Goal: Task Accomplishment & Management: Use online tool/utility

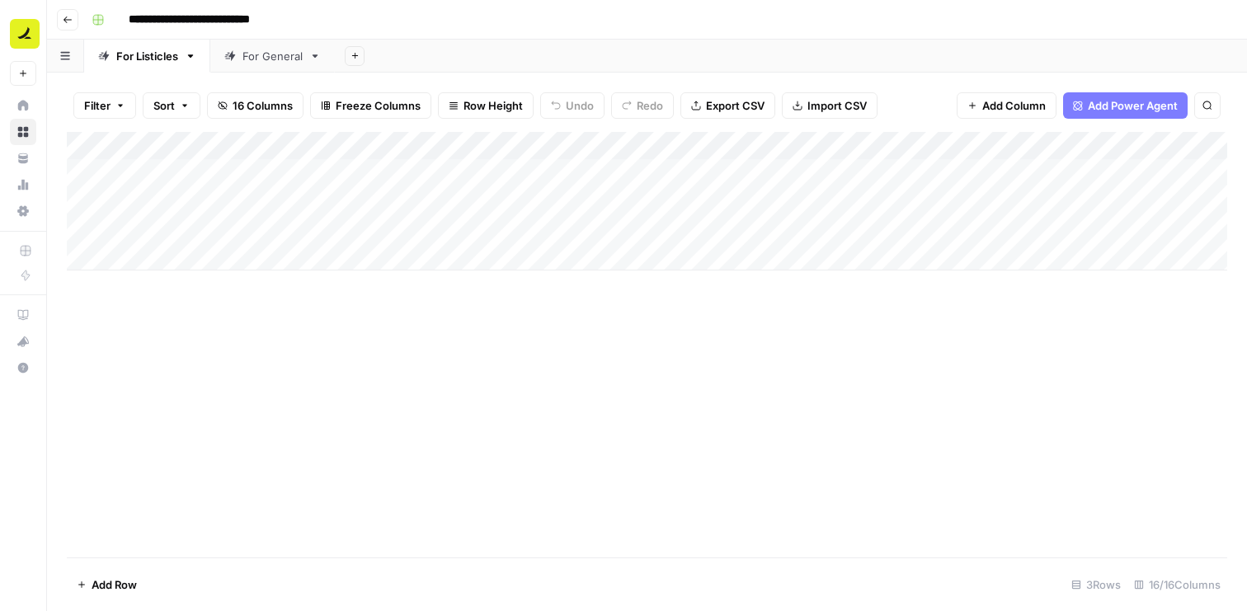
click at [372, 343] on div "Add Column" at bounding box center [647, 345] width 1161 height 426
click at [72, 24] on button "Go back" at bounding box center [67, 19] width 21 height 21
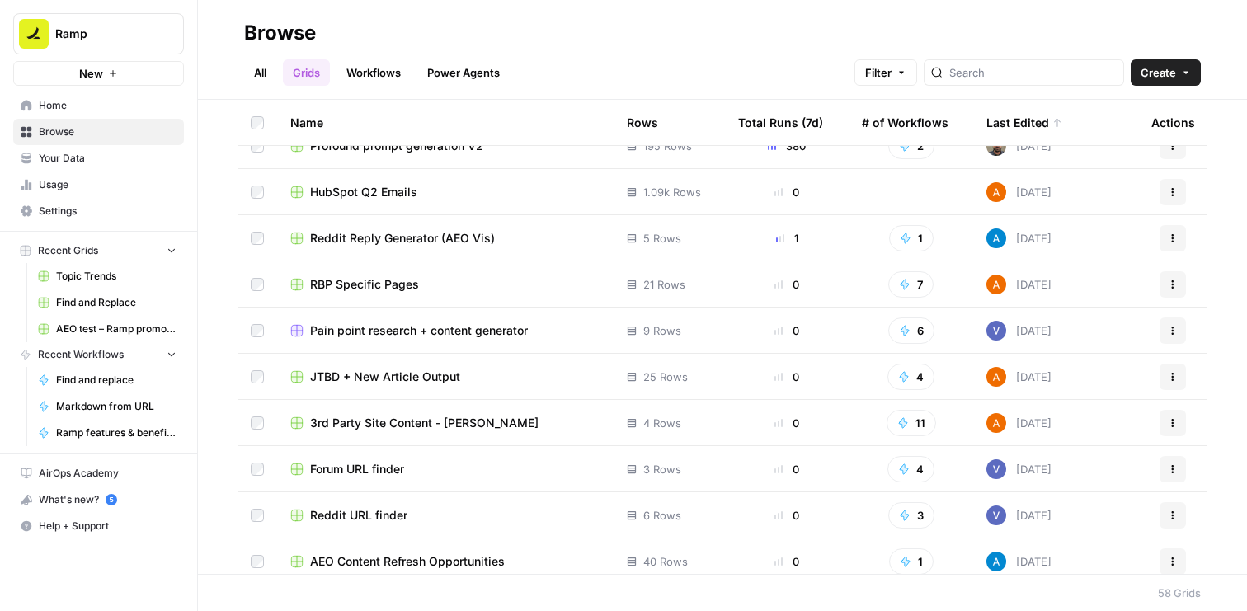
scroll to position [474, 0]
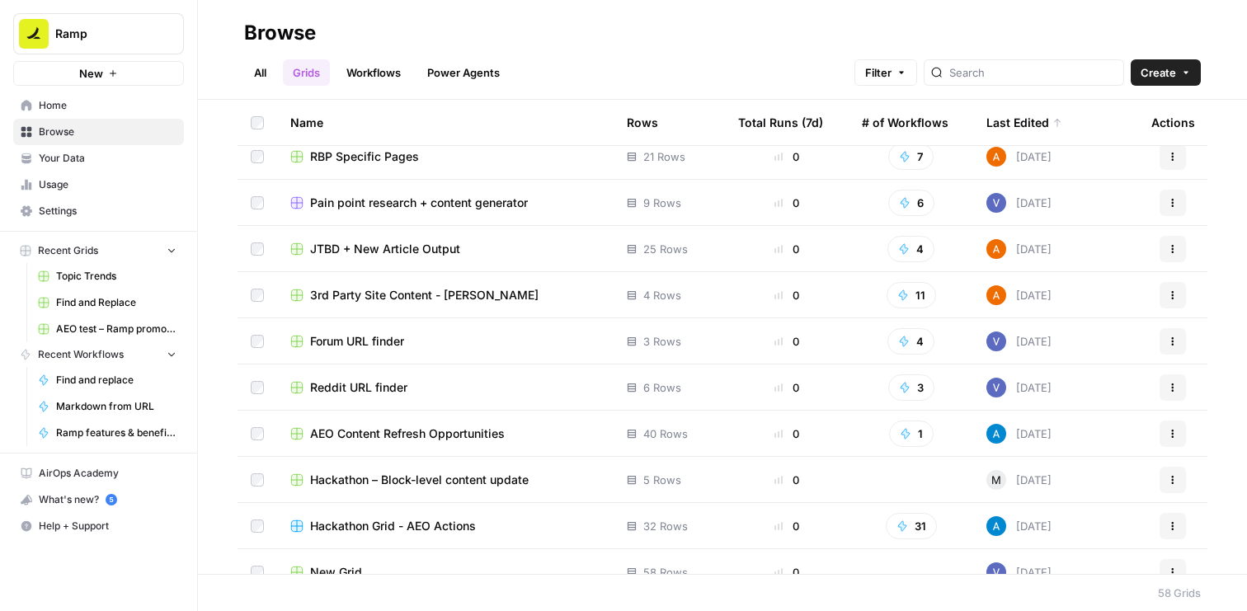
click at [73, 153] on span "Your Data" at bounding box center [108, 158] width 138 height 15
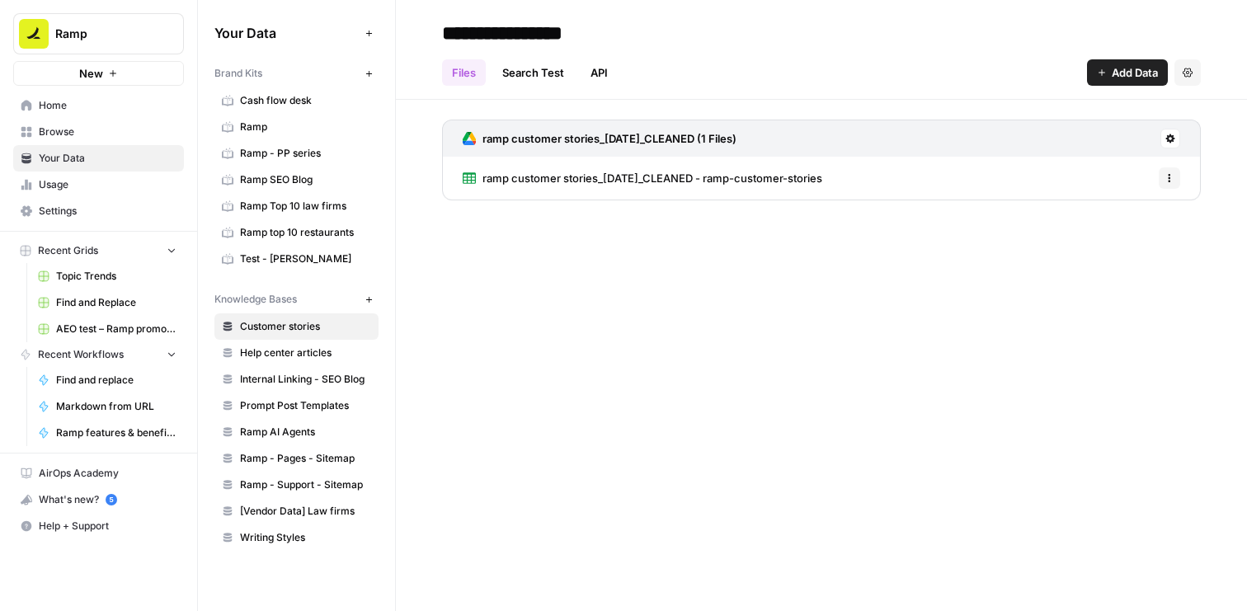
click at [286, 328] on span "Customer stories" at bounding box center [305, 326] width 131 height 15
click at [509, 185] on span "ramp customer stories_05-07-25_CLEANED - ramp-customer-stories" at bounding box center [653, 178] width 340 height 17
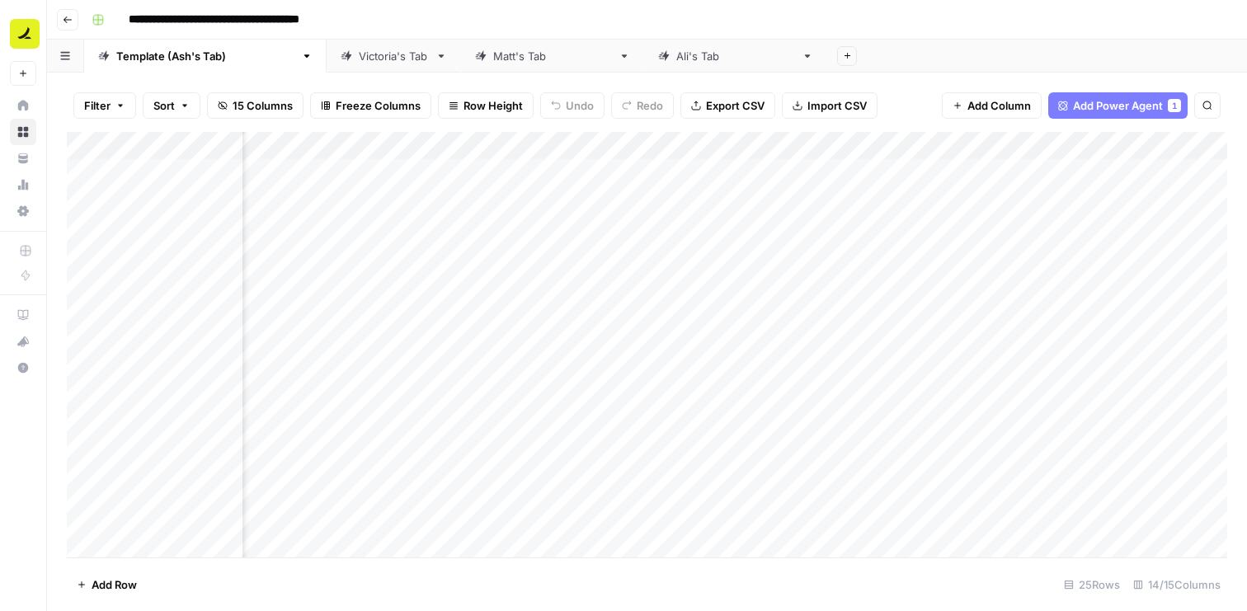
scroll to position [0, 154]
click at [703, 172] on div "Add Column" at bounding box center [647, 345] width 1161 height 426
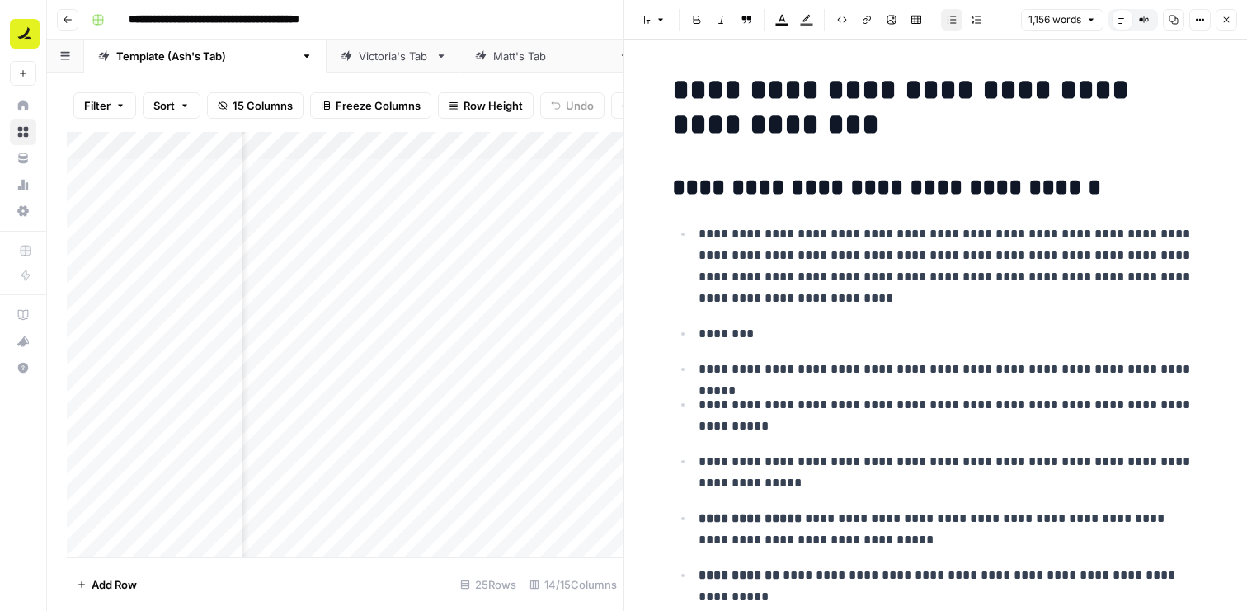
scroll to position [0, 12]
click at [387, 149] on div "Add Column" at bounding box center [345, 345] width 557 height 426
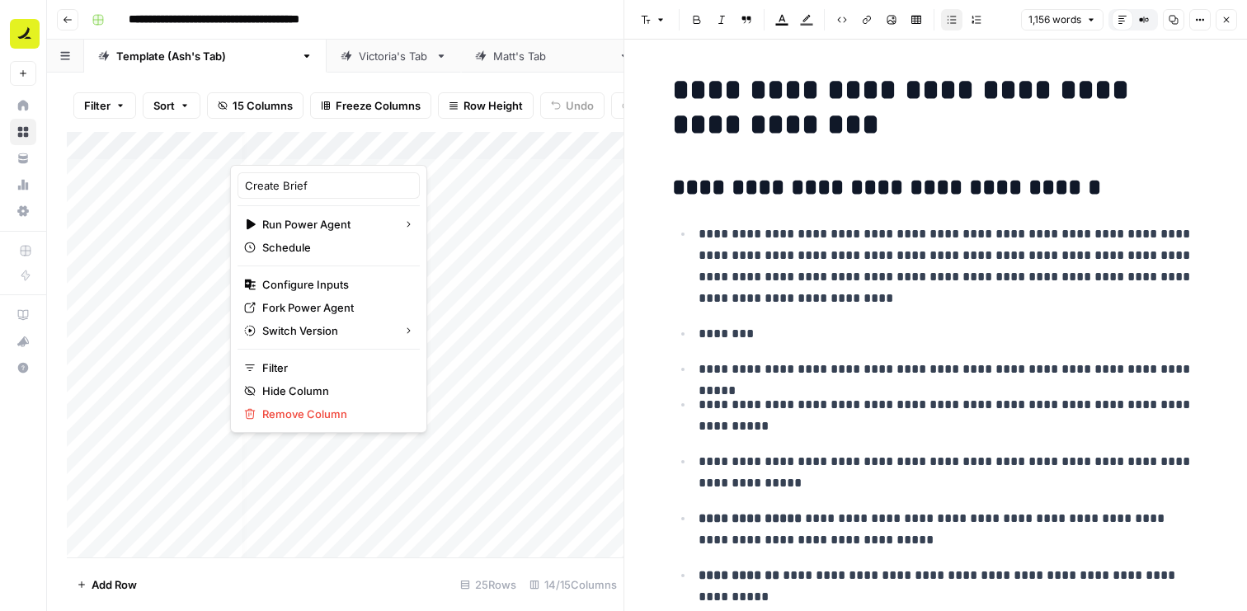
click at [387, 146] on div at bounding box center [325, 148] width 191 height 33
click at [314, 301] on span "Fork Power Agent" at bounding box center [334, 307] width 144 height 17
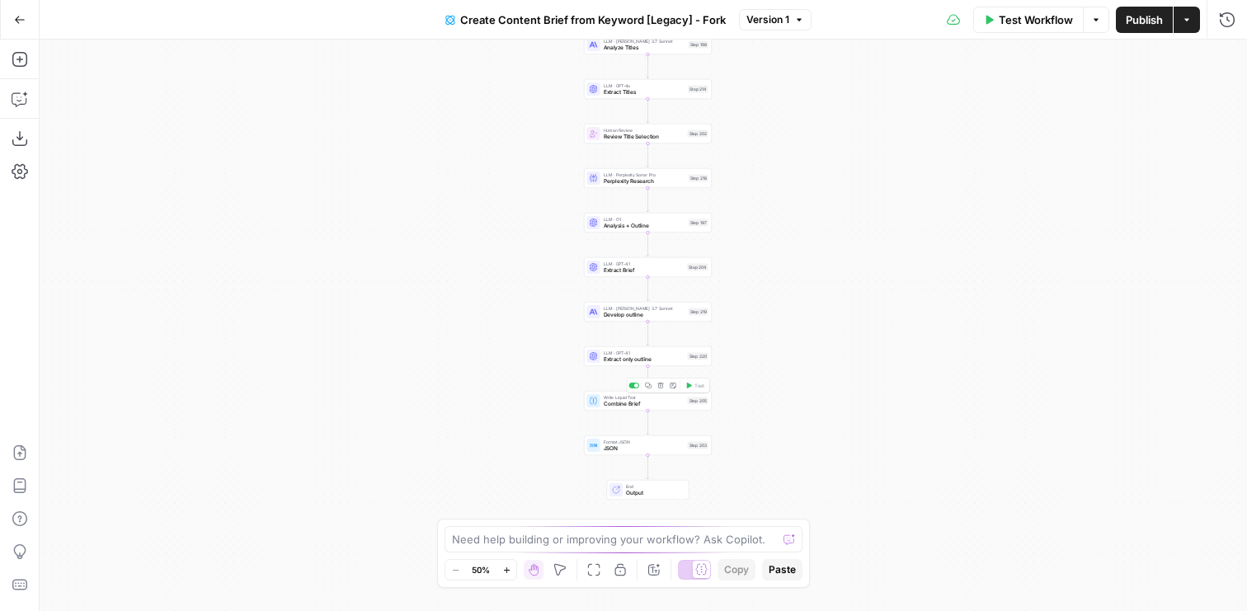
click at [680, 400] on span "Combine Brief" at bounding box center [644, 404] width 81 height 8
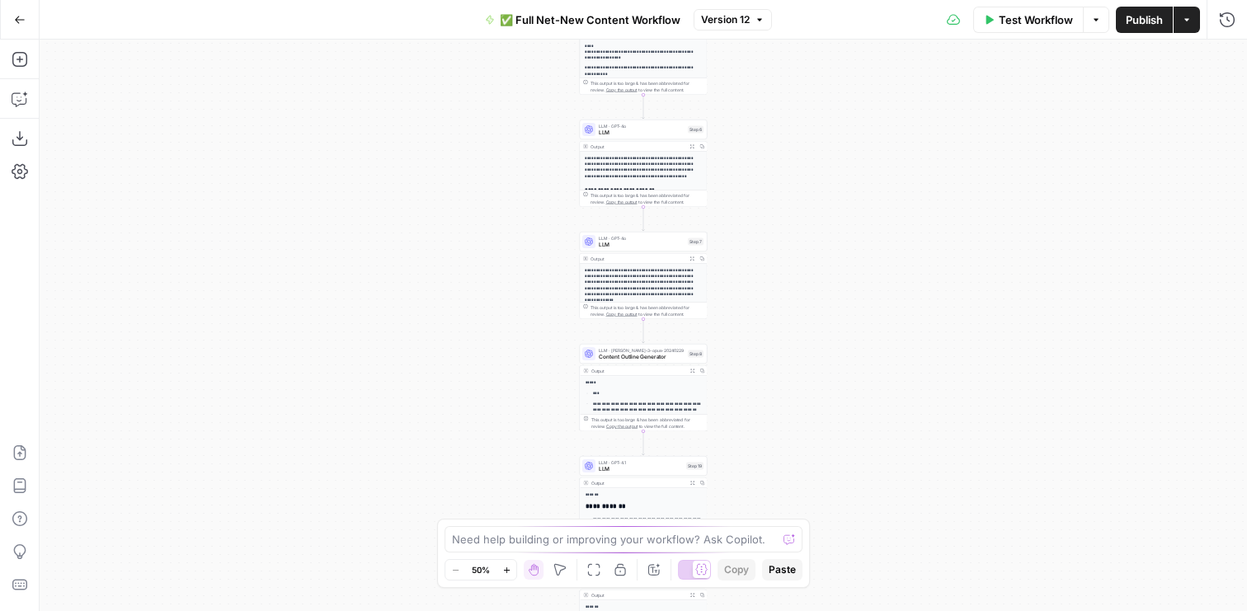
click at [21, 26] on button "Go Back" at bounding box center [20, 20] width 30 height 30
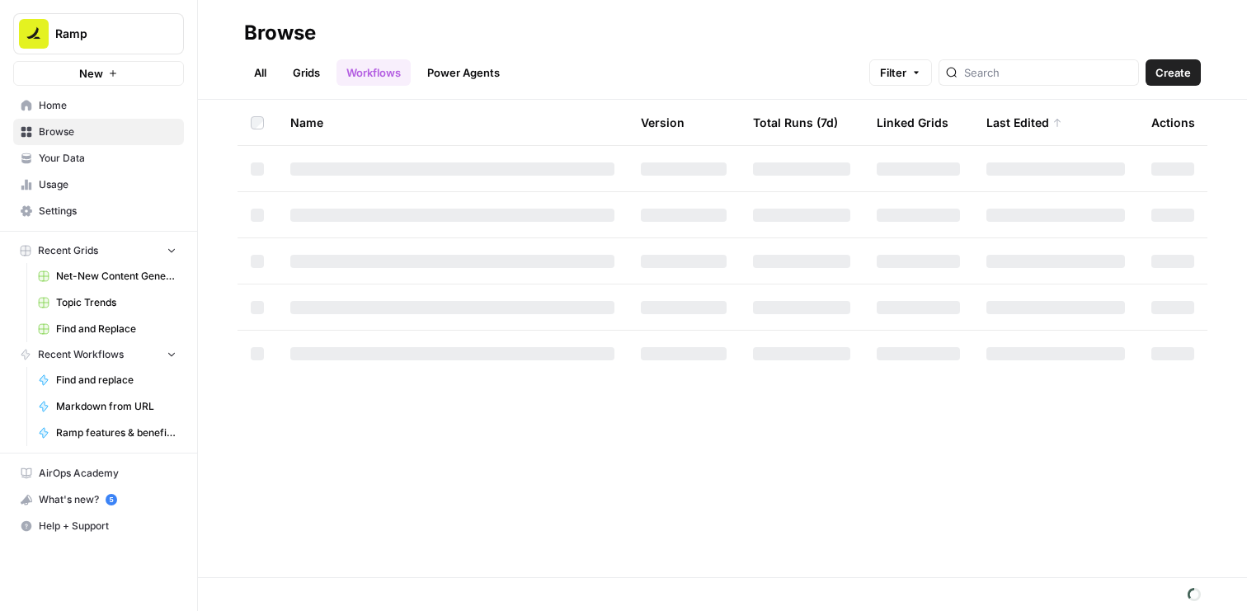
click at [82, 250] on span "Recent Grids" at bounding box center [68, 250] width 60 height 15
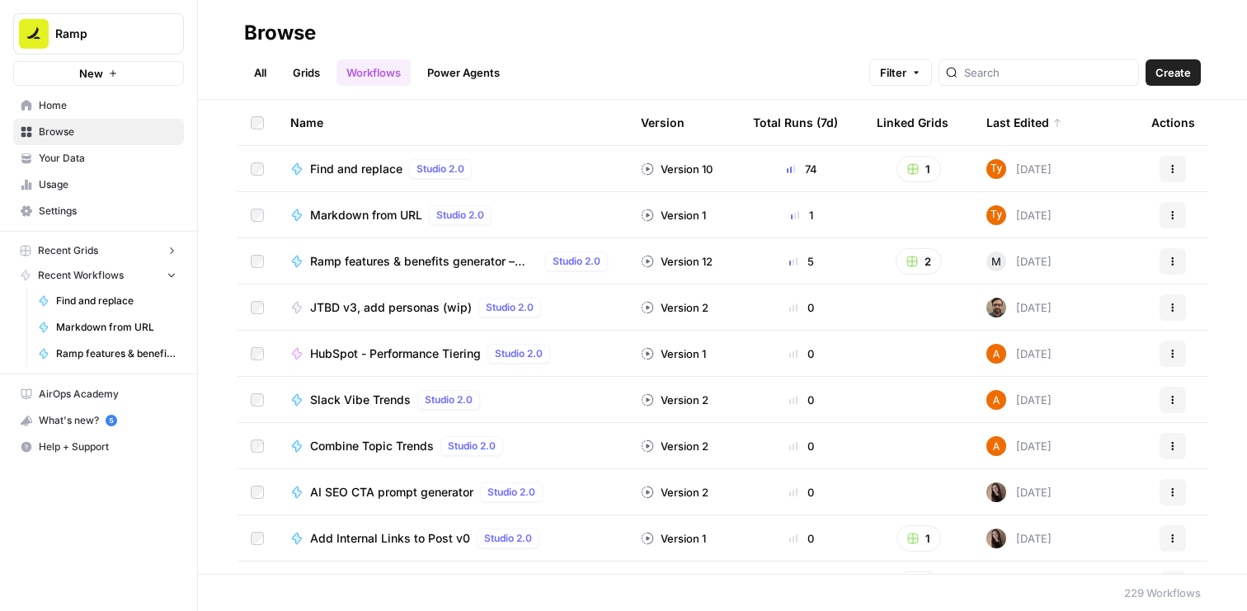
click at [82, 250] on span "Recent Grids" at bounding box center [68, 250] width 60 height 15
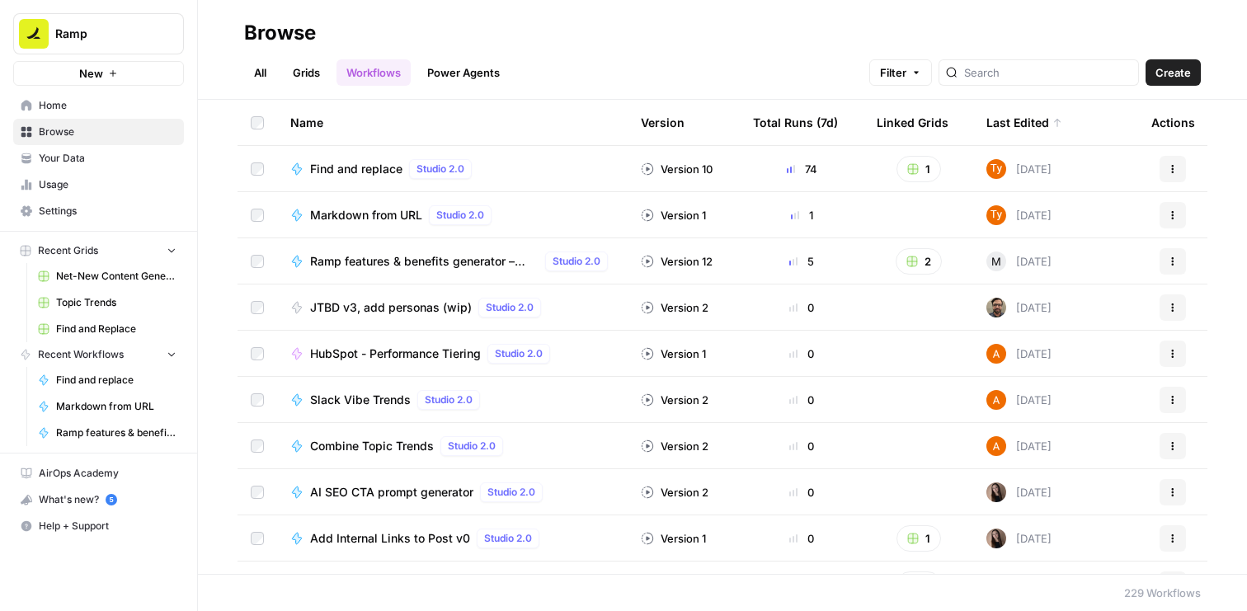
click at [303, 71] on link "Grids" at bounding box center [306, 72] width 47 height 26
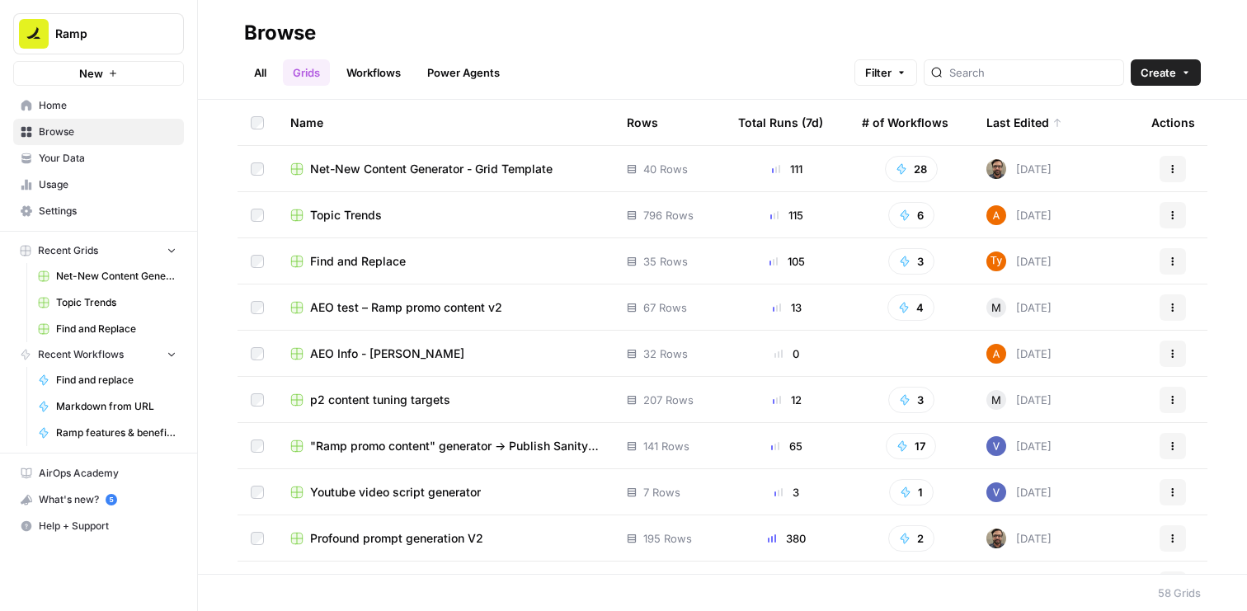
click at [484, 304] on span "AEO test – Ramp promo content v2" at bounding box center [406, 307] width 192 height 17
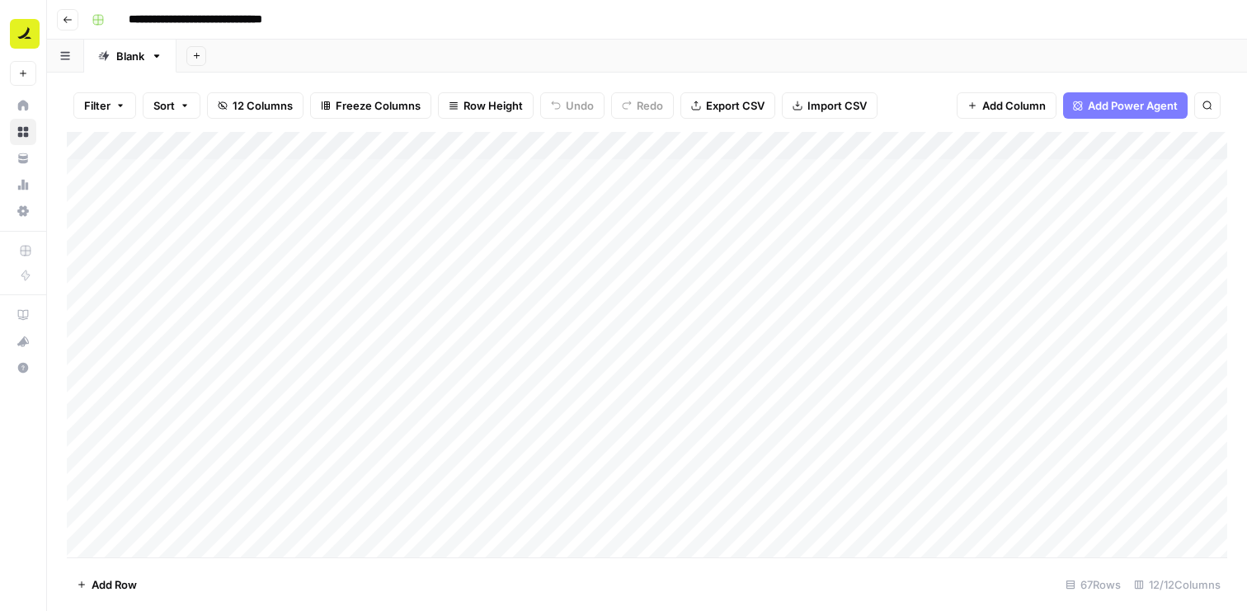
click at [73, 15] on button "Go back" at bounding box center [67, 19] width 21 height 21
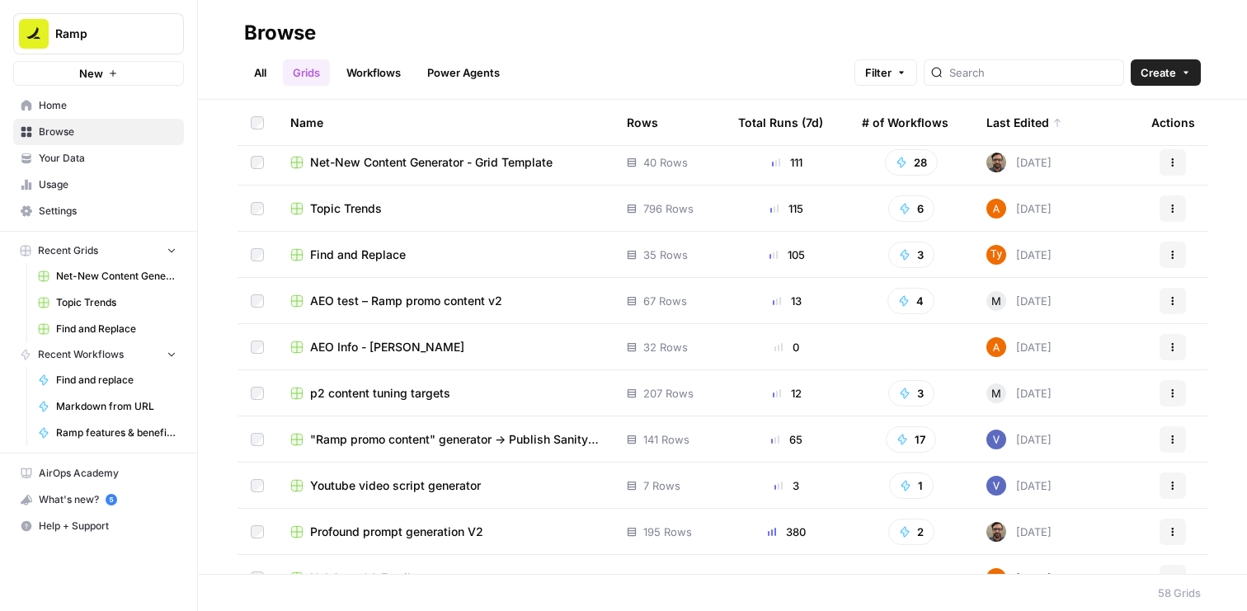
scroll to position [21, 0]
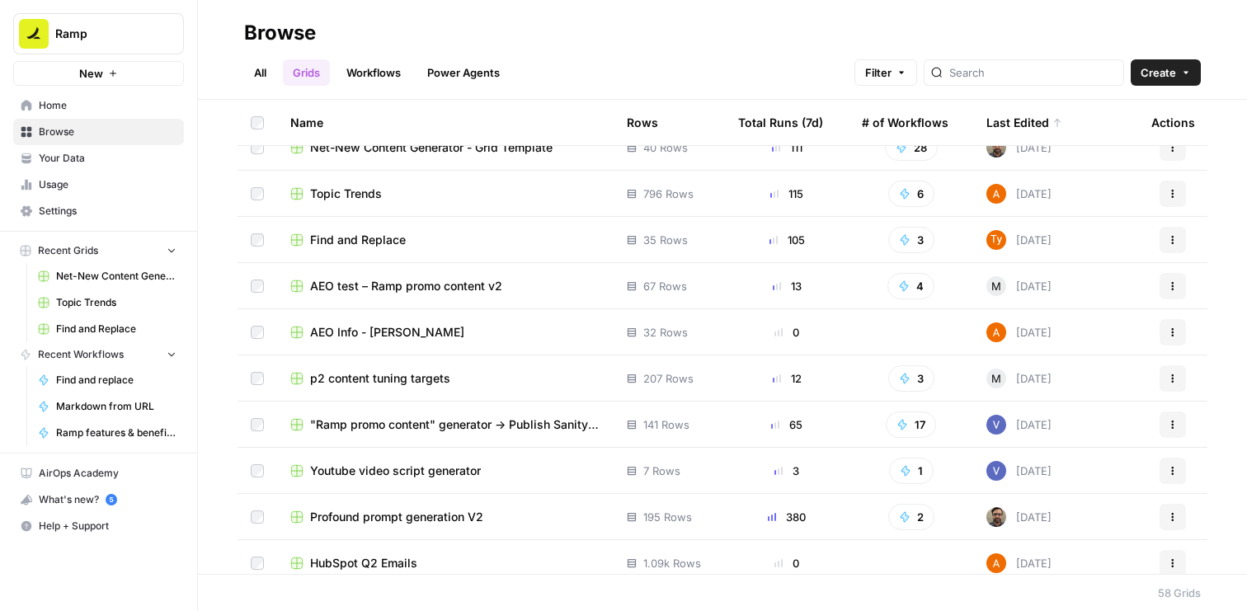
click at [516, 422] on span ""Ramp promo content" generator -> Publish Sanity updates" at bounding box center [455, 425] width 290 height 17
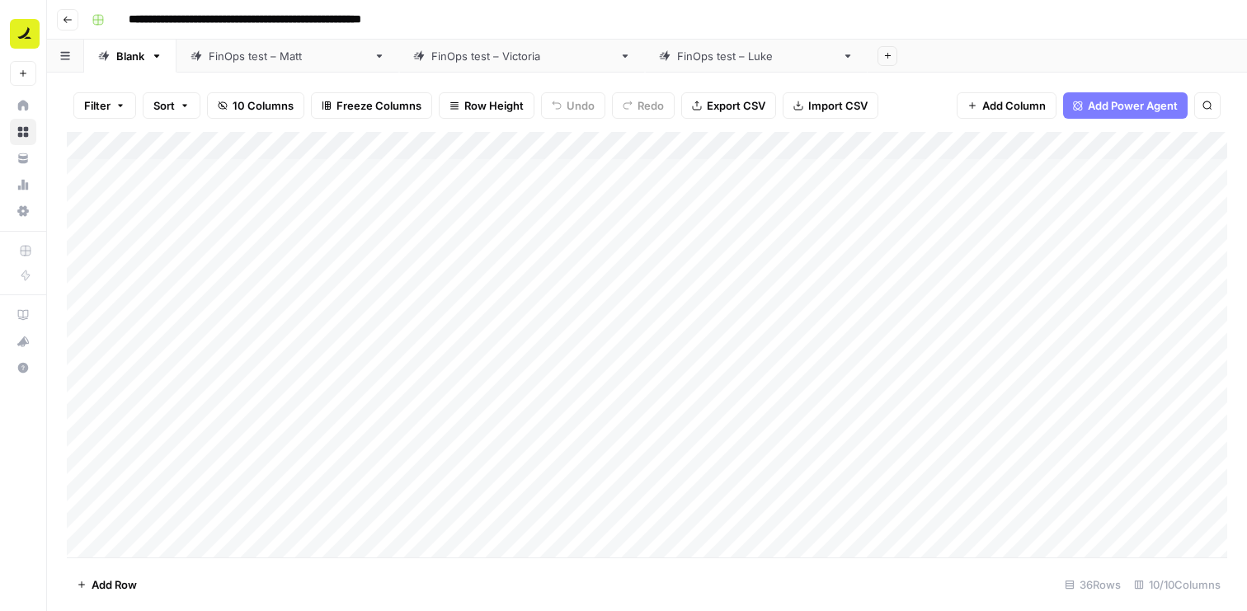
click at [645, 67] on link "FinOps test – Luke" at bounding box center [756, 56] width 223 height 33
click at [486, 229] on div "Add Column" at bounding box center [647, 345] width 1161 height 426
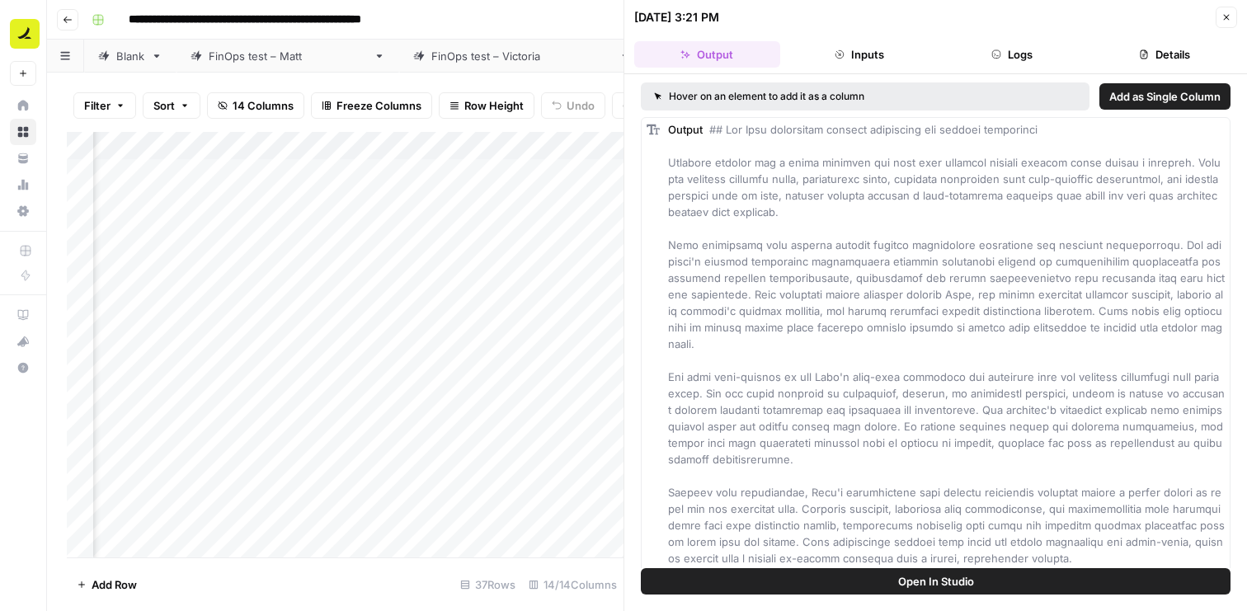
click at [1219, 17] on button "Close" at bounding box center [1226, 17] width 21 height 21
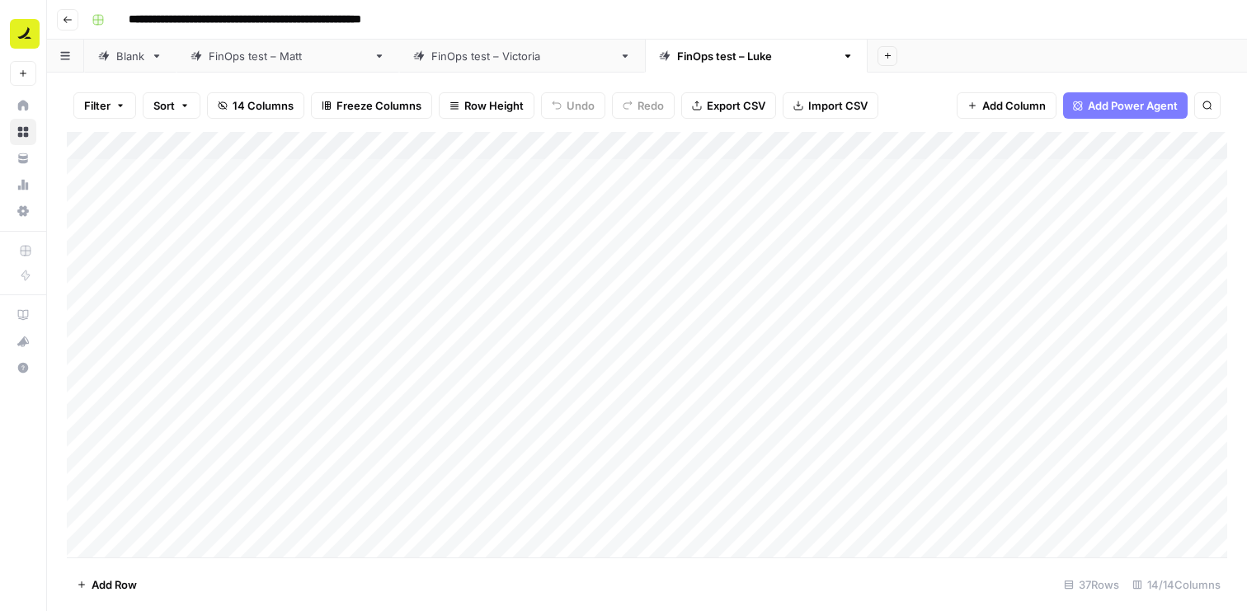
click at [746, 227] on div "Add Column" at bounding box center [647, 345] width 1161 height 426
click at [721, 179] on div "Add Column" at bounding box center [647, 345] width 1161 height 426
click at [719, 144] on div "Add Column" at bounding box center [647, 345] width 1161 height 426
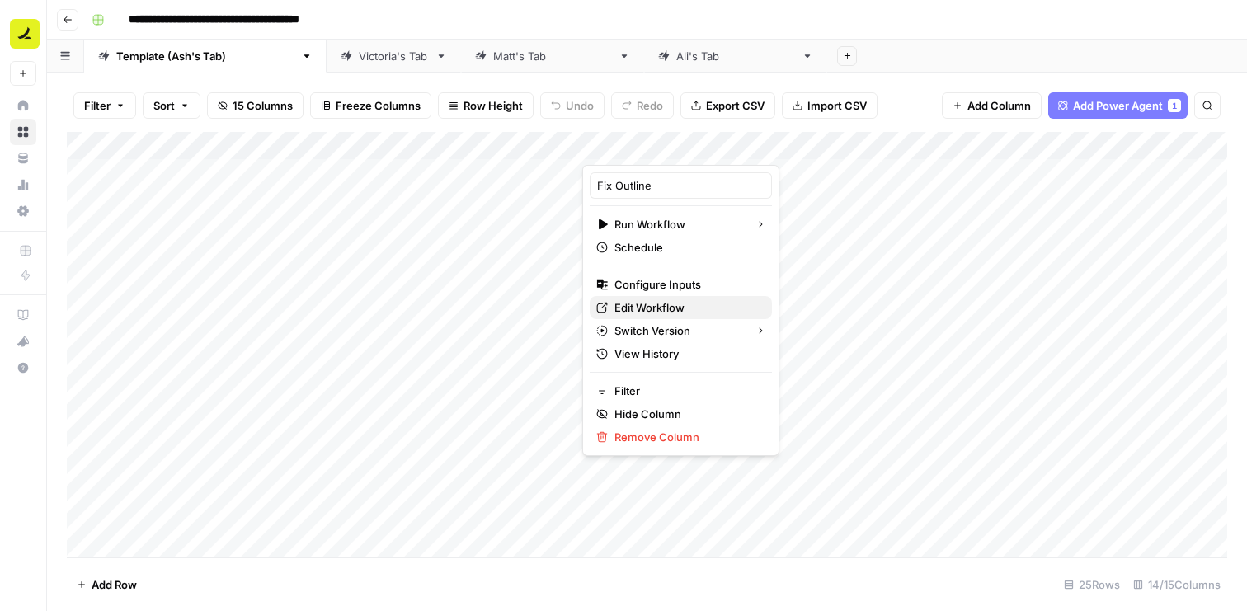
click at [672, 309] on span "Edit Workflow" at bounding box center [687, 307] width 144 height 17
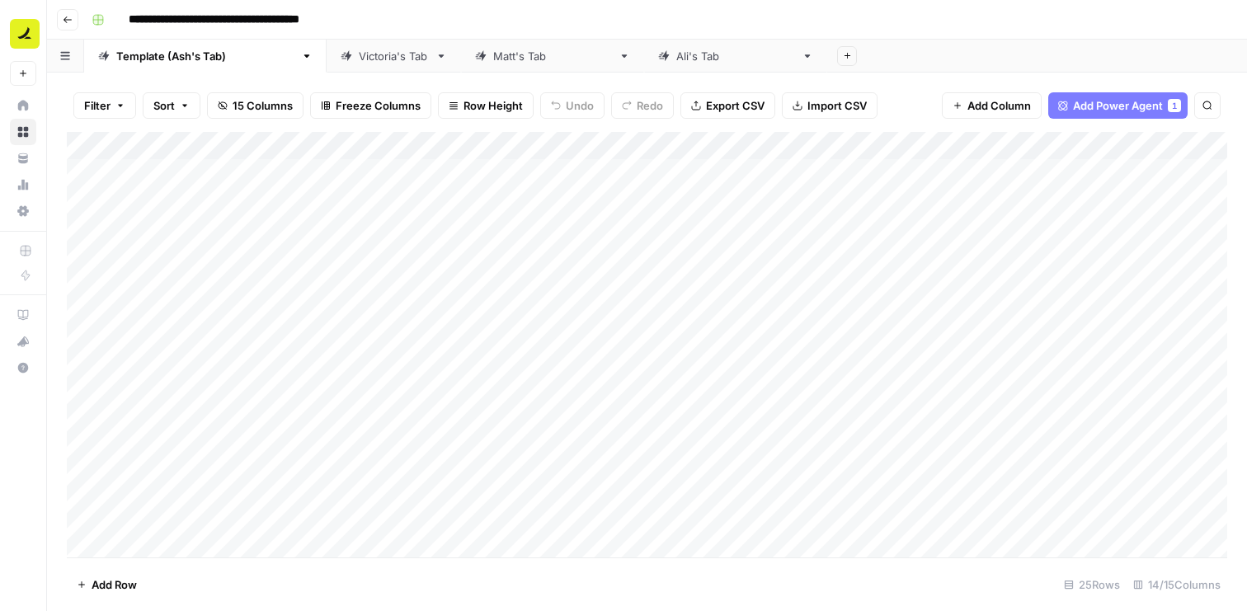
click at [224, 17] on input "**********" at bounding box center [251, 20] width 261 height 26
click at [67, 26] on button "Go back" at bounding box center [67, 19] width 21 height 21
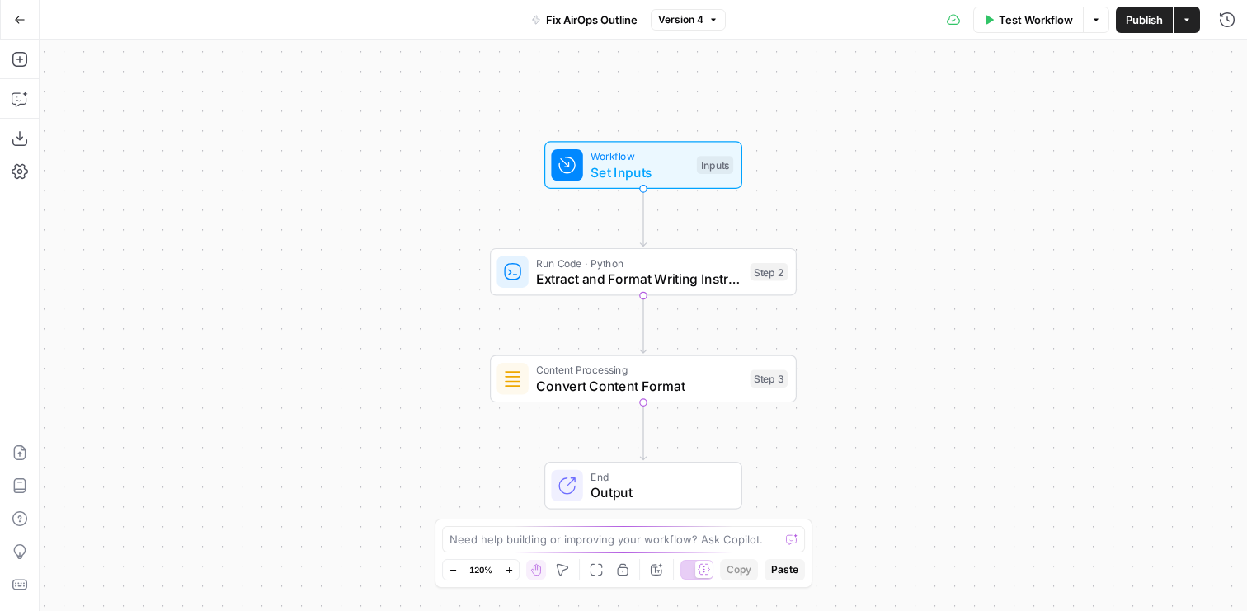
click at [588, 21] on span "Fix AirOps Outline" at bounding box center [592, 20] width 92 height 17
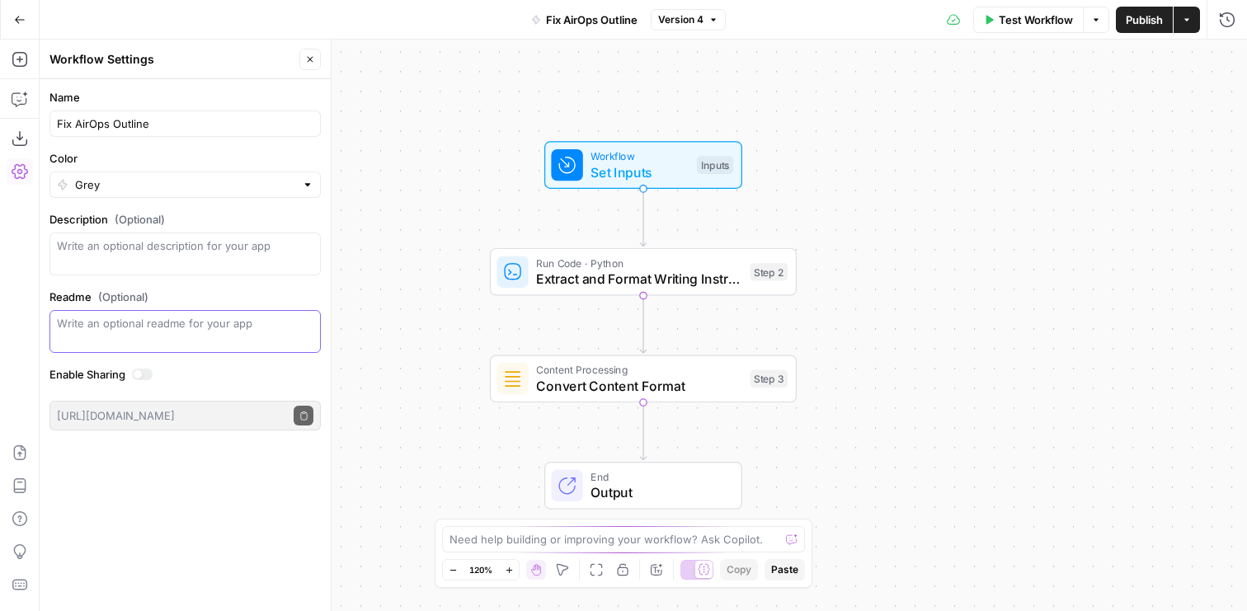
click at [182, 315] on textarea "Readme (Optional)" at bounding box center [185, 323] width 257 height 17
click at [222, 125] on input "Fix AirOps Outline" at bounding box center [185, 124] width 257 height 17
click at [305, 54] on icon "button" at bounding box center [310, 59] width 10 height 10
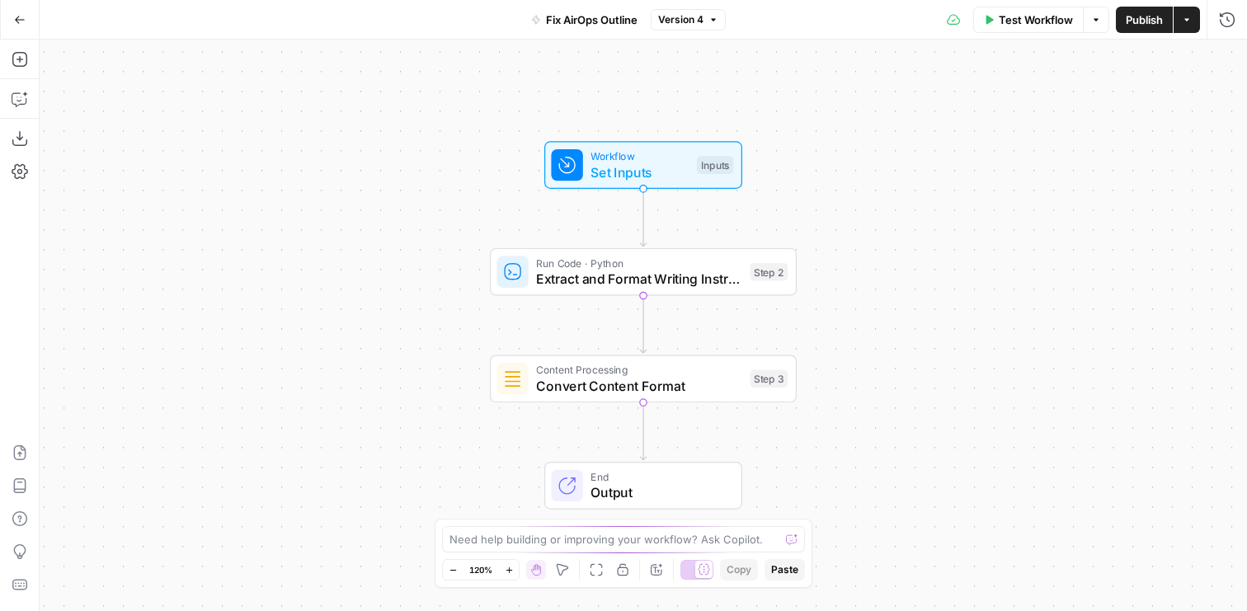
click at [1097, 27] on button "Options" at bounding box center [1096, 20] width 26 height 26
click at [1195, 24] on button "Actions" at bounding box center [1187, 20] width 26 height 26
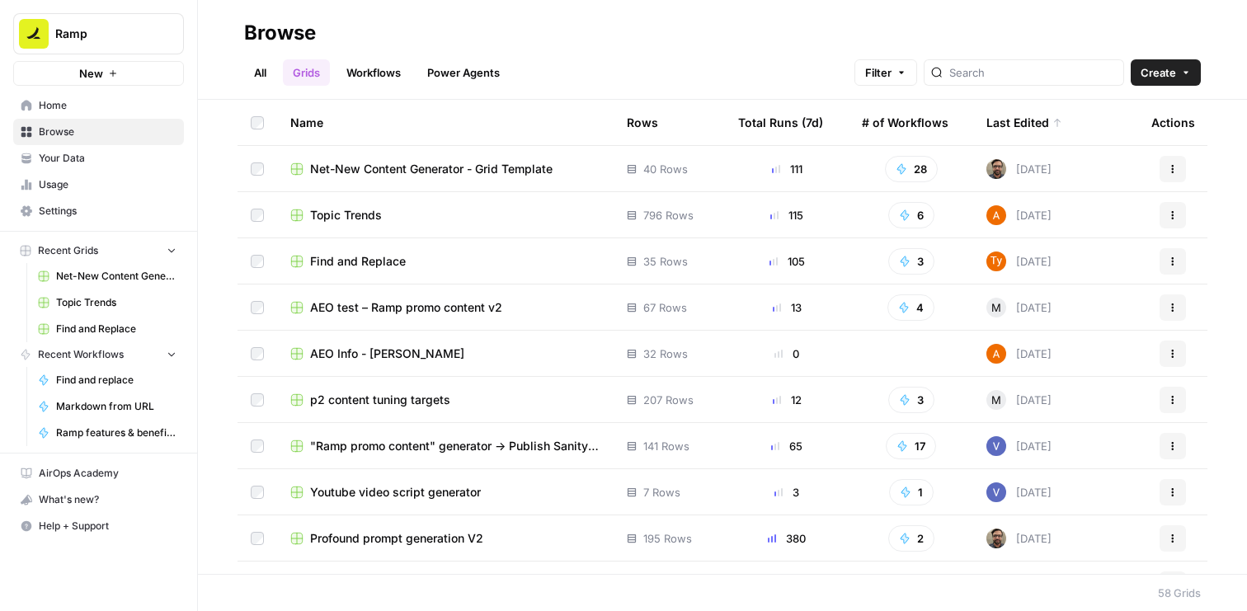
click at [1175, 170] on icon "button" at bounding box center [1173, 169] width 10 height 10
click at [831, 87] on header "Browse All Grids Workflows Power Agents Filter Create" at bounding box center [722, 50] width 1049 height 100
click at [906, 174] on icon "button" at bounding box center [902, 169] width 12 height 12
click at [466, 153] on td "Net-New Content Generator - Grid Template" at bounding box center [445, 168] width 337 height 45
click at [466, 167] on span "Net-New Content Generator - Grid Template" at bounding box center [431, 169] width 243 height 17
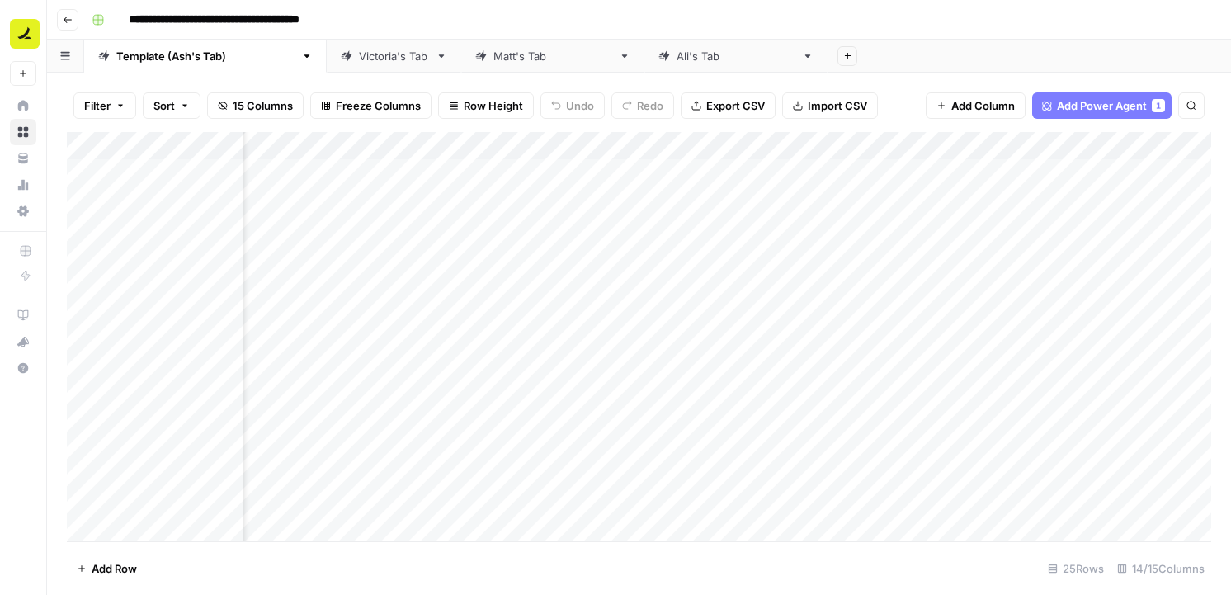
scroll to position [1, 891]
click at [394, 147] on div "Add Column" at bounding box center [639, 336] width 1144 height 409
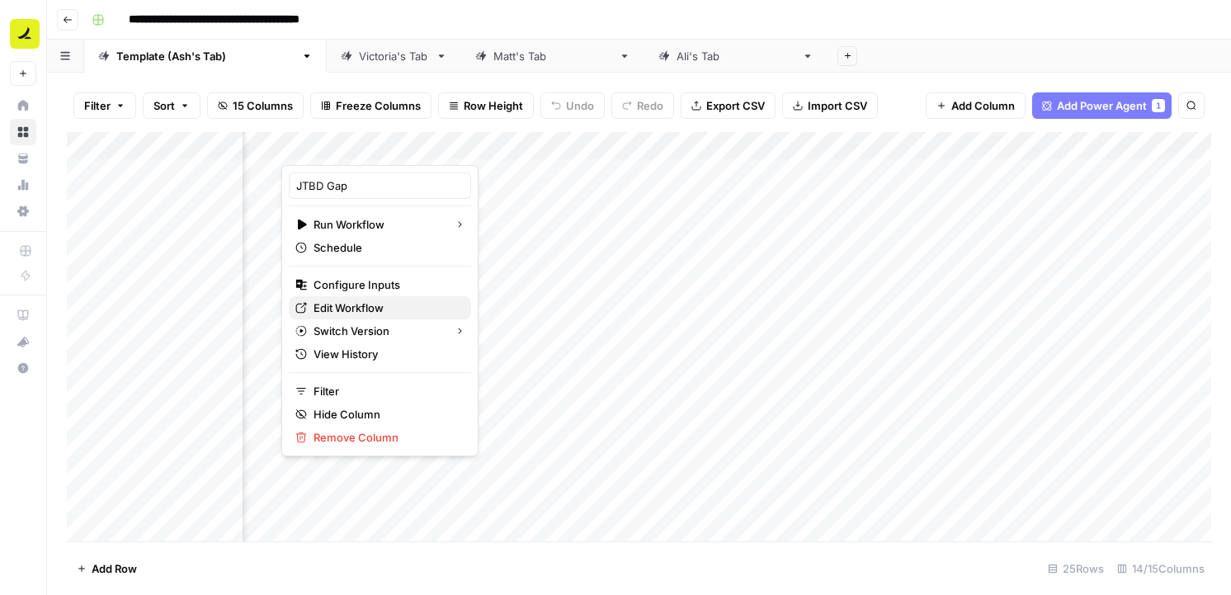
click at [371, 307] on span "Edit Workflow" at bounding box center [386, 307] width 144 height 17
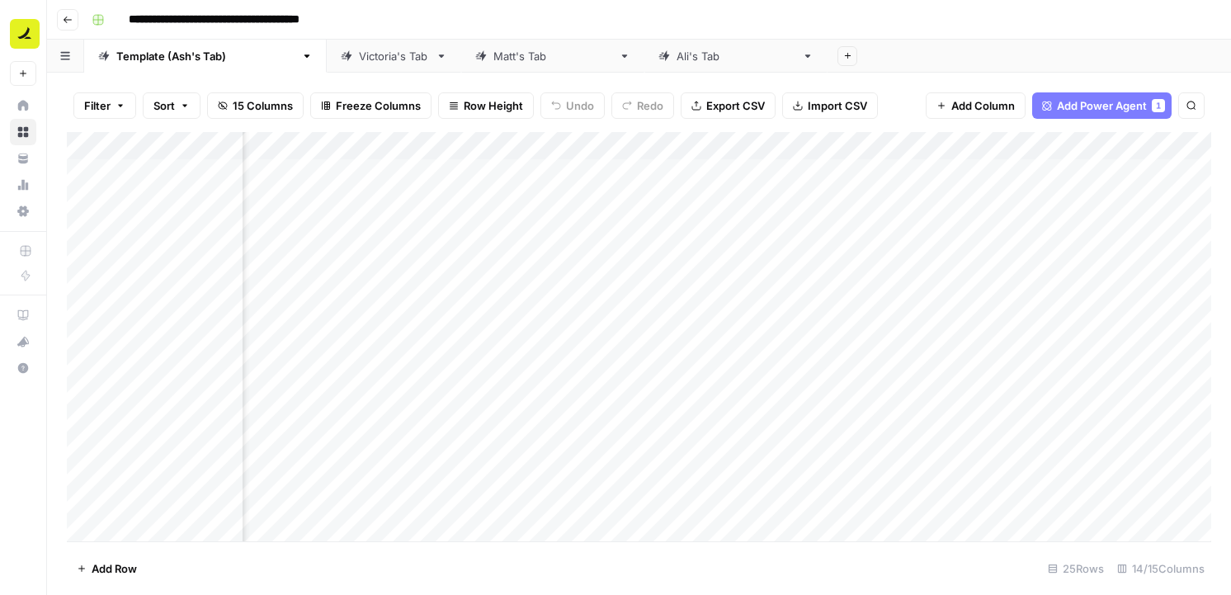
click at [697, 150] on div "Add Column" at bounding box center [639, 336] width 1144 height 409
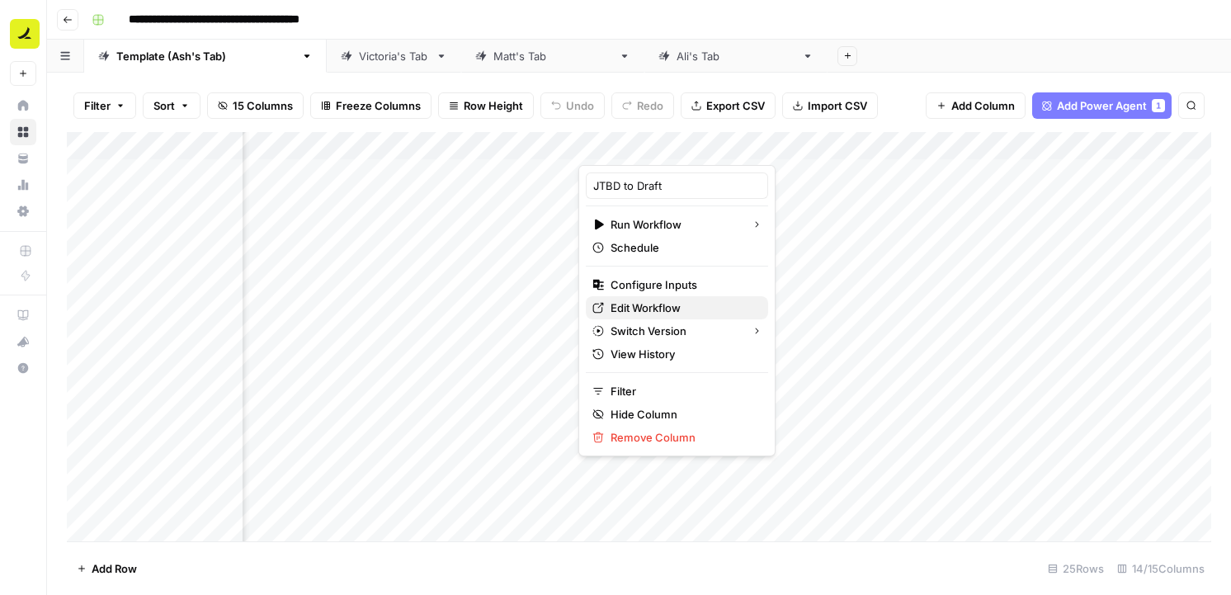
click at [677, 304] on span "Edit Workflow" at bounding box center [683, 307] width 144 height 17
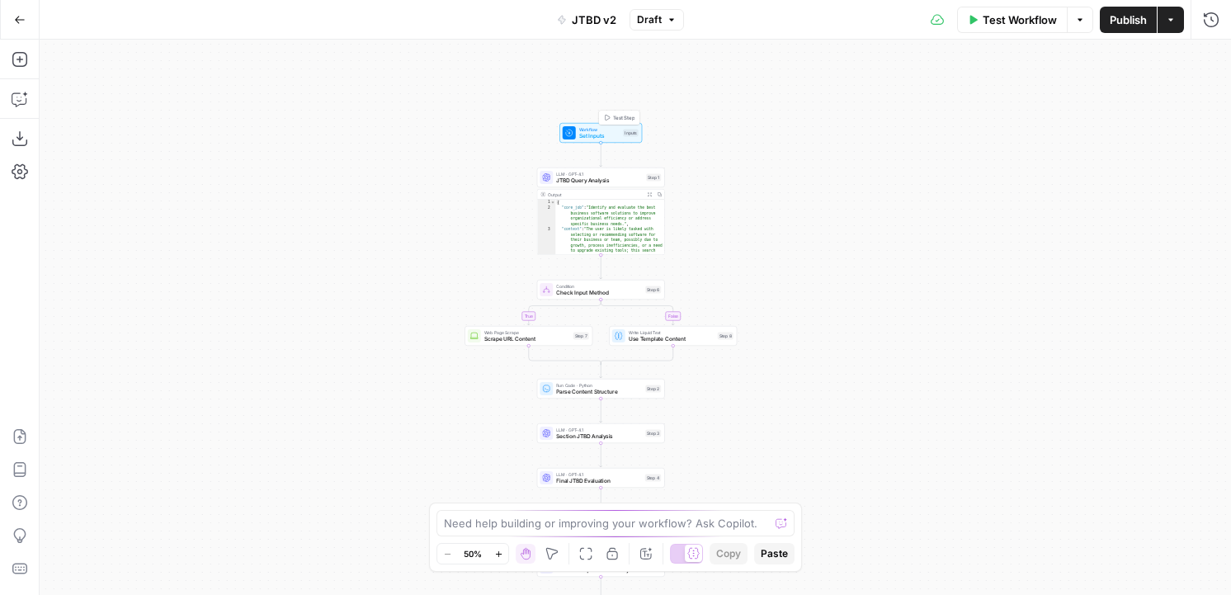
click at [606, 130] on span "Workflow" at bounding box center [599, 129] width 41 height 7
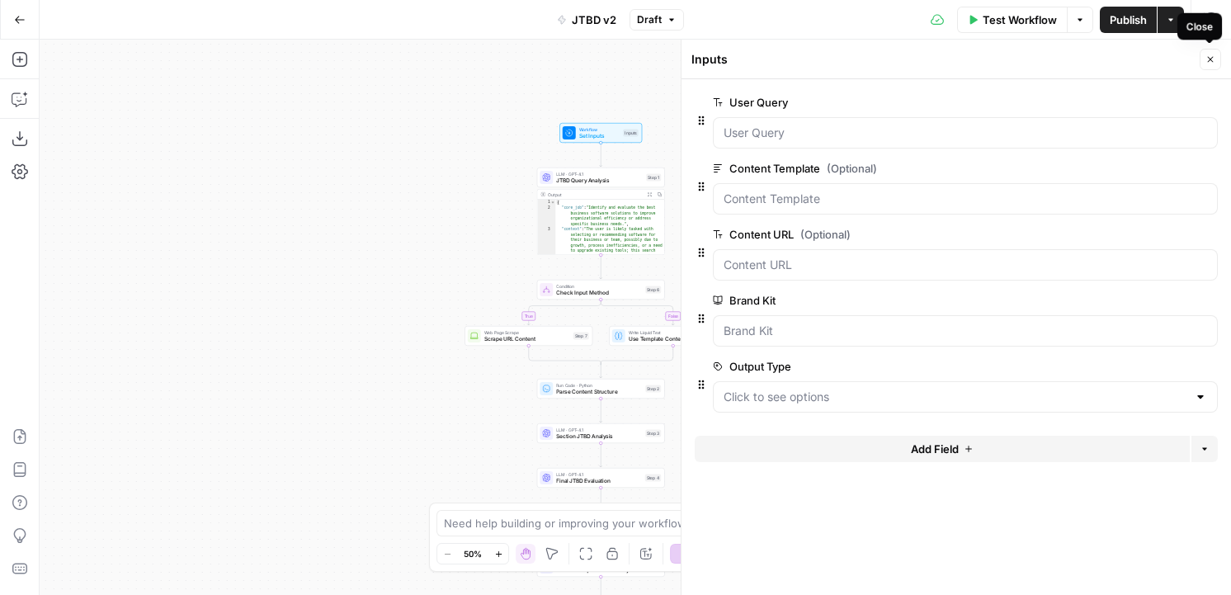
click at [1210, 63] on icon "button" at bounding box center [1210, 59] width 10 height 10
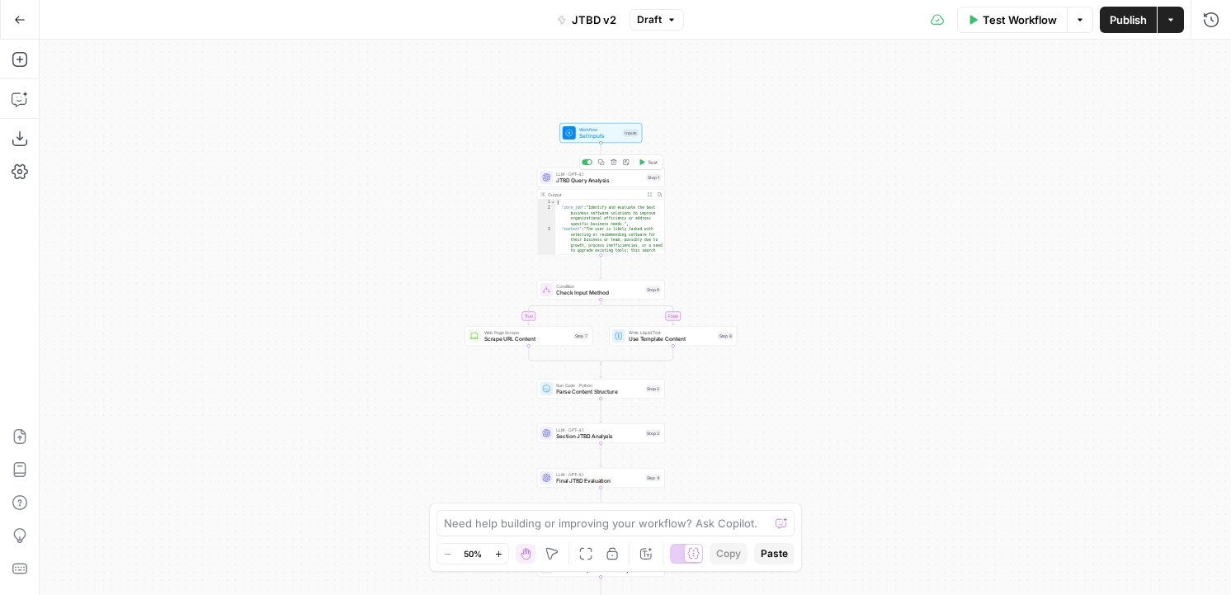
click at [613, 182] on span "JTBD Query Analysis" at bounding box center [599, 181] width 87 height 8
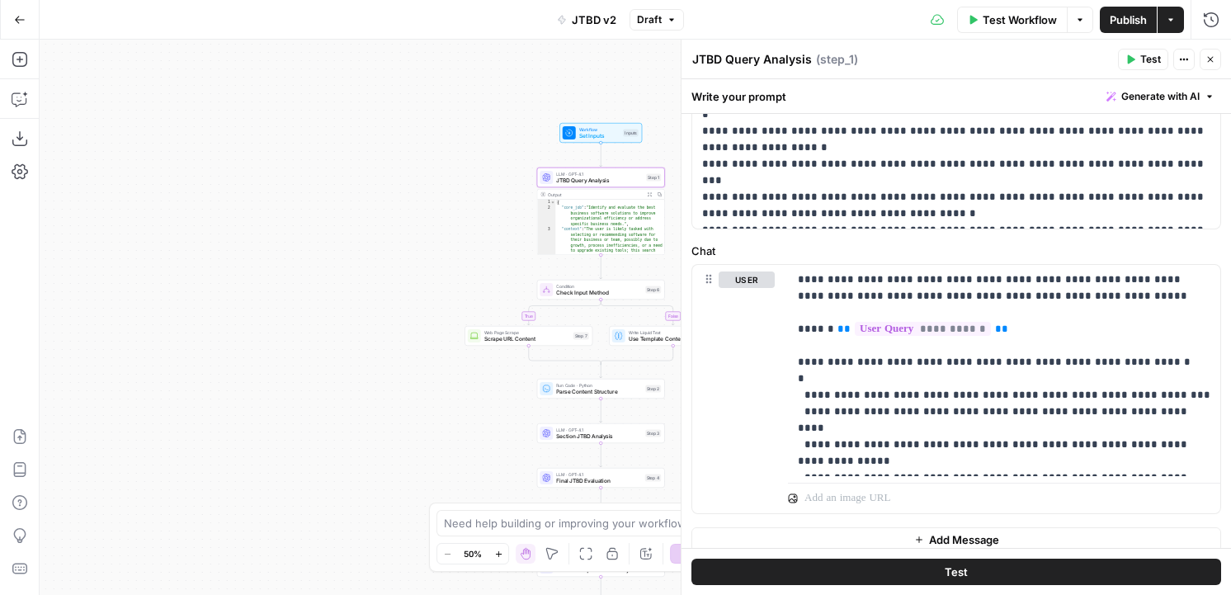
scroll to position [616, 0]
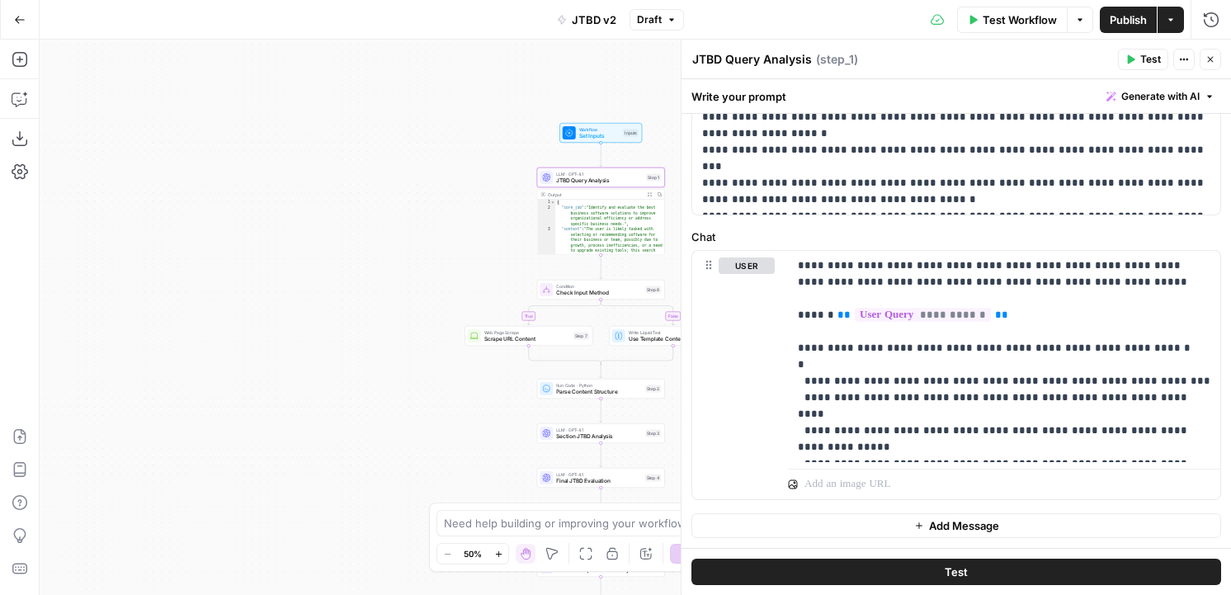
click at [1209, 66] on button "Close" at bounding box center [1210, 59] width 21 height 21
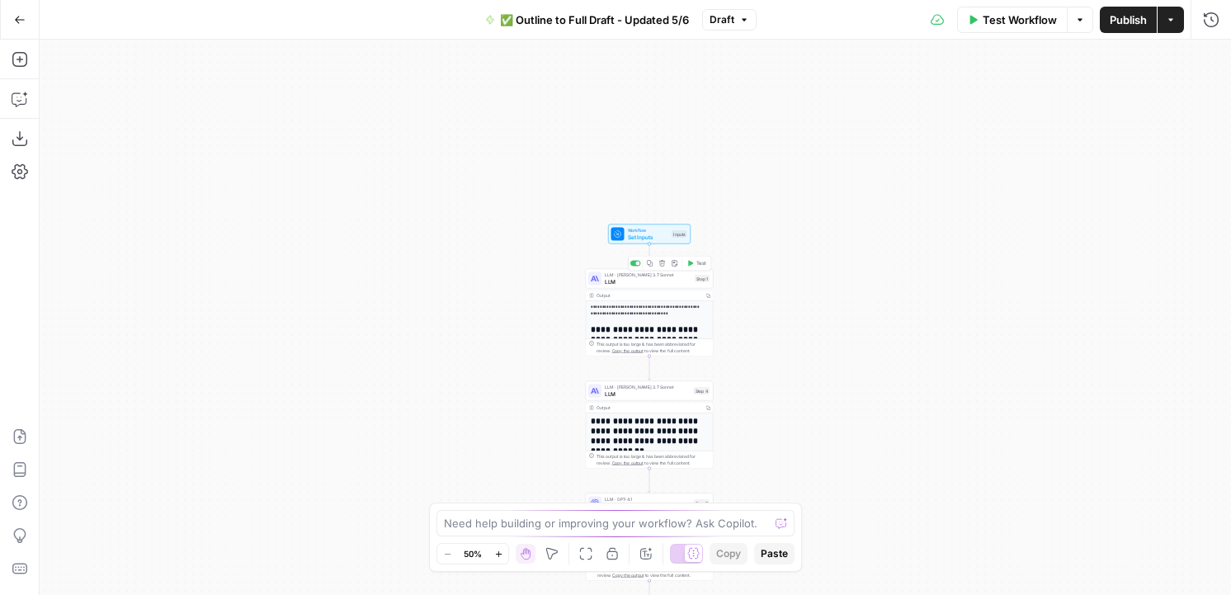
click at [656, 234] on span "Set Inputs" at bounding box center [648, 237] width 41 height 8
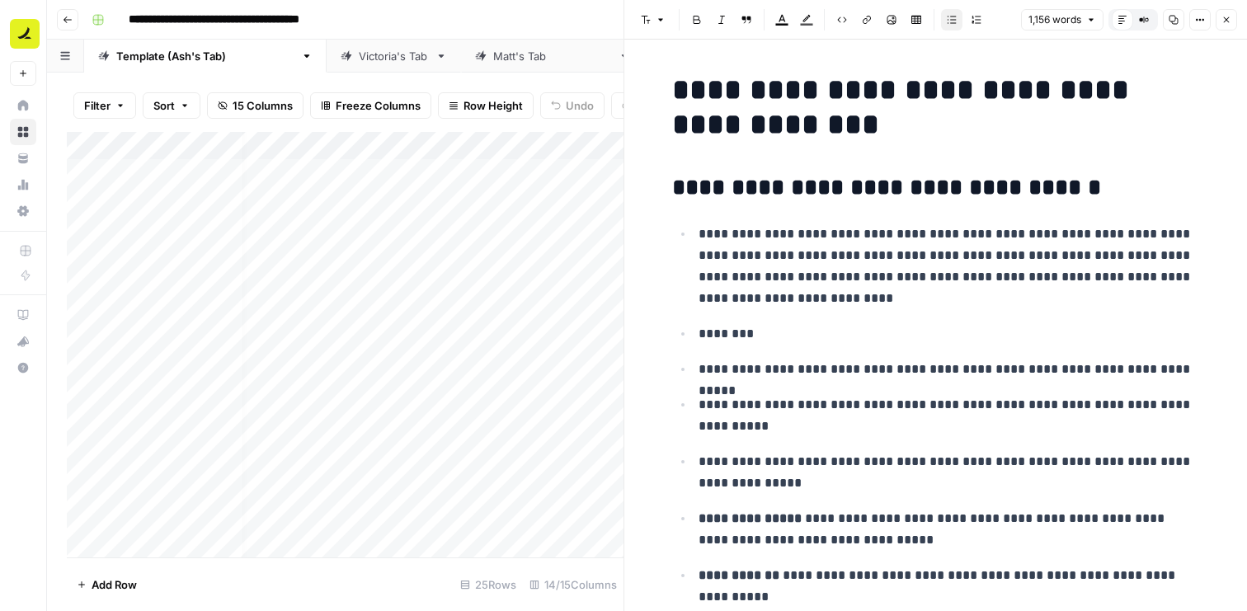
scroll to position [0, 12]
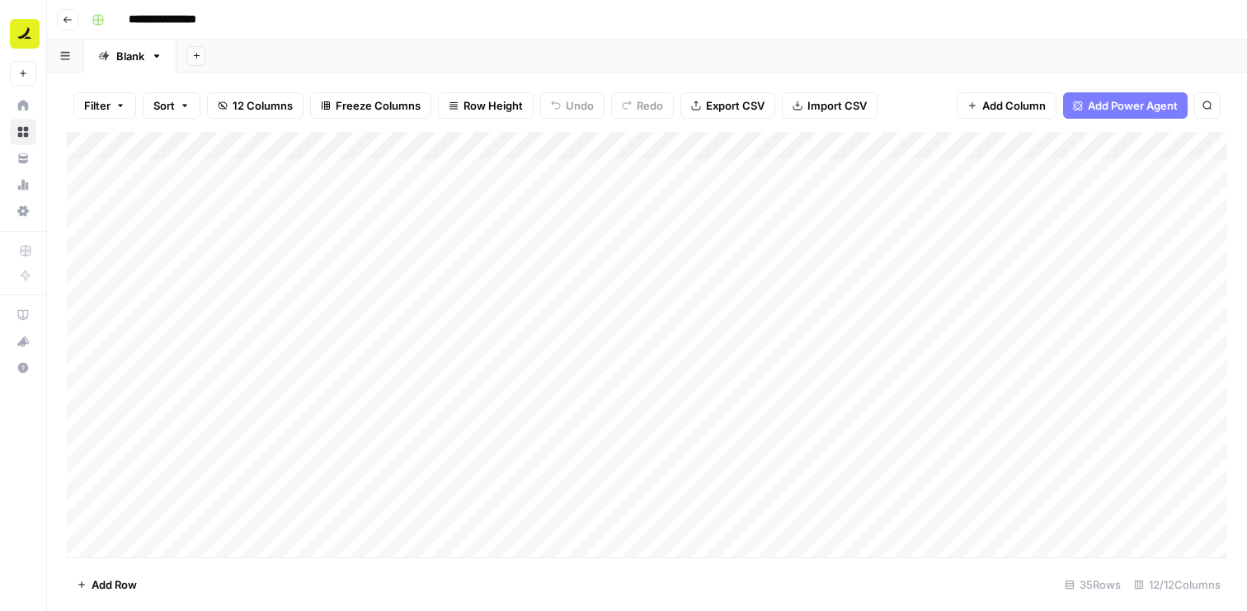
click at [219, 22] on input "**********" at bounding box center [176, 20] width 111 height 26
click at [222, 22] on input "**********" at bounding box center [176, 20] width 111 height 26
type input "**********"
click at [282, 48] on div "Add Sheet" at bounding box center [712, 56] width 1071 height 33
